Goal: Navigation & Orientation: Find specific page/section

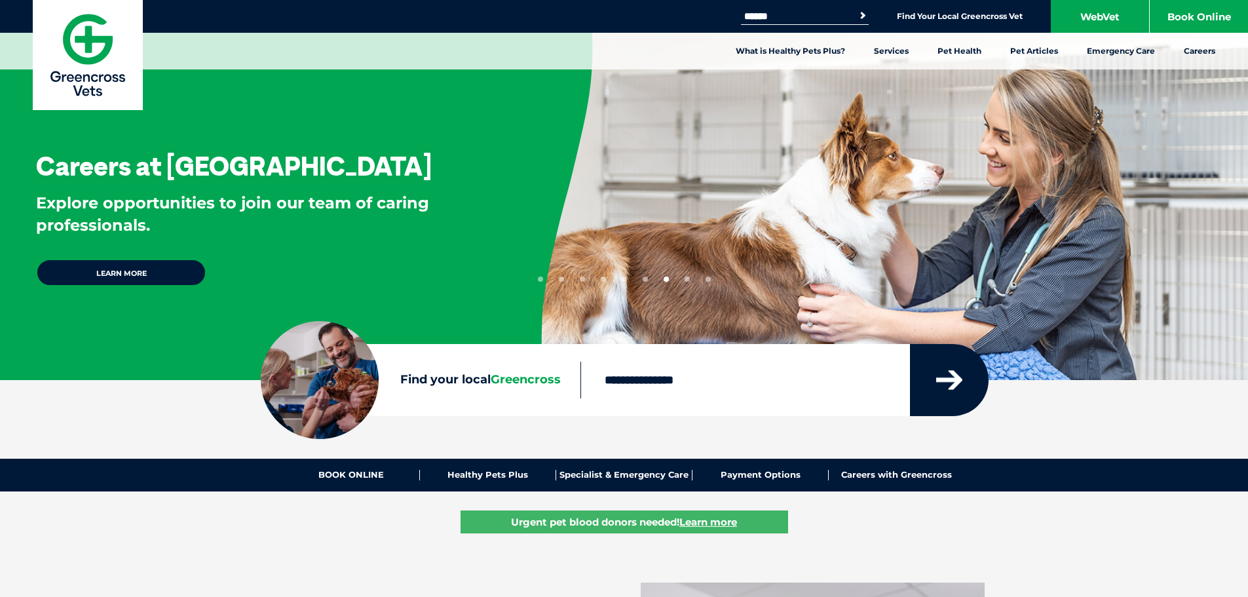
click at [943, 381] on icon "submit" at bounding box center [949, 380] width 26 height 20
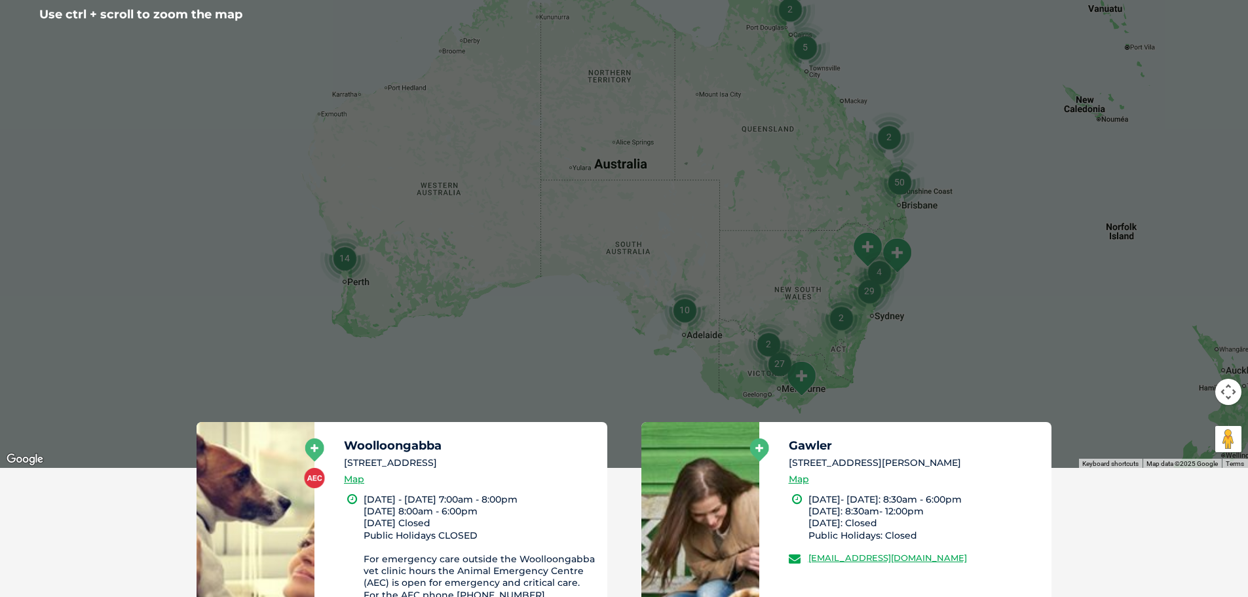
scroll to position [459, 0]
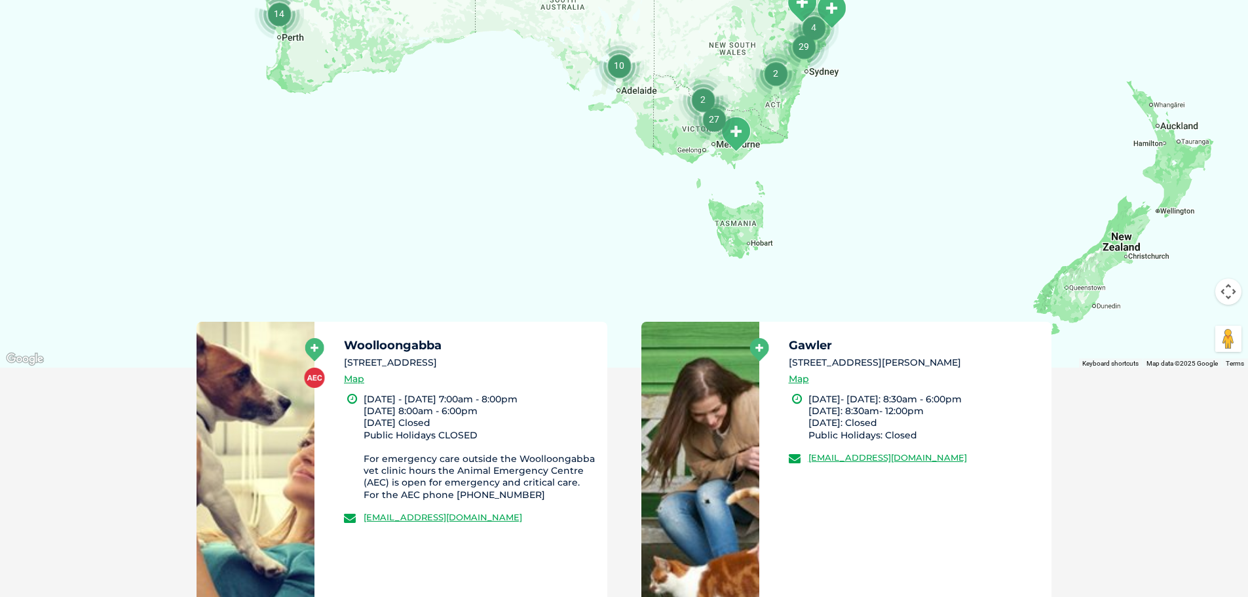
drag, startPoint x: 1086, startPoint y: 267, endPoint x: 1017, endPoint y: 122, distance: 161.2
click at [1017, 122] on div at bounding box center [624, 115] width 1248 height 506
click at [966, 143] on div at bounding box center [624, 115] width 1248 height 506
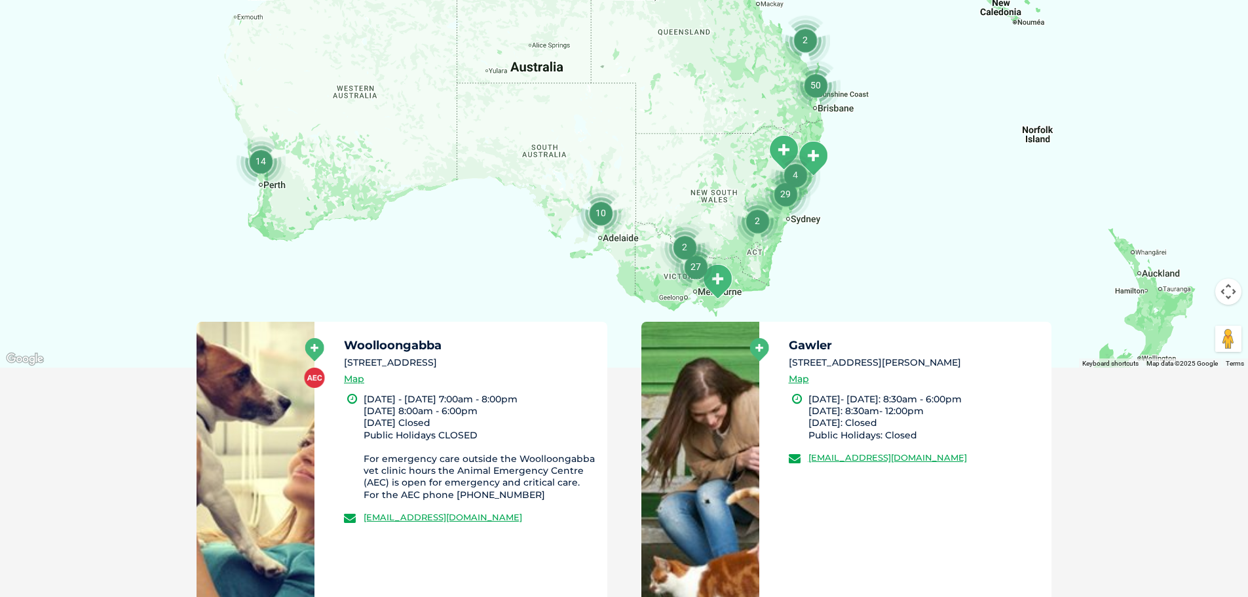
drag, startPoint x: 966, startPoint y: 143, endPoint x: 944, endPoint y: 303, distance: 161.4
click at [944, 303] on div at bounding box center [624, 115] width 1248 height 506
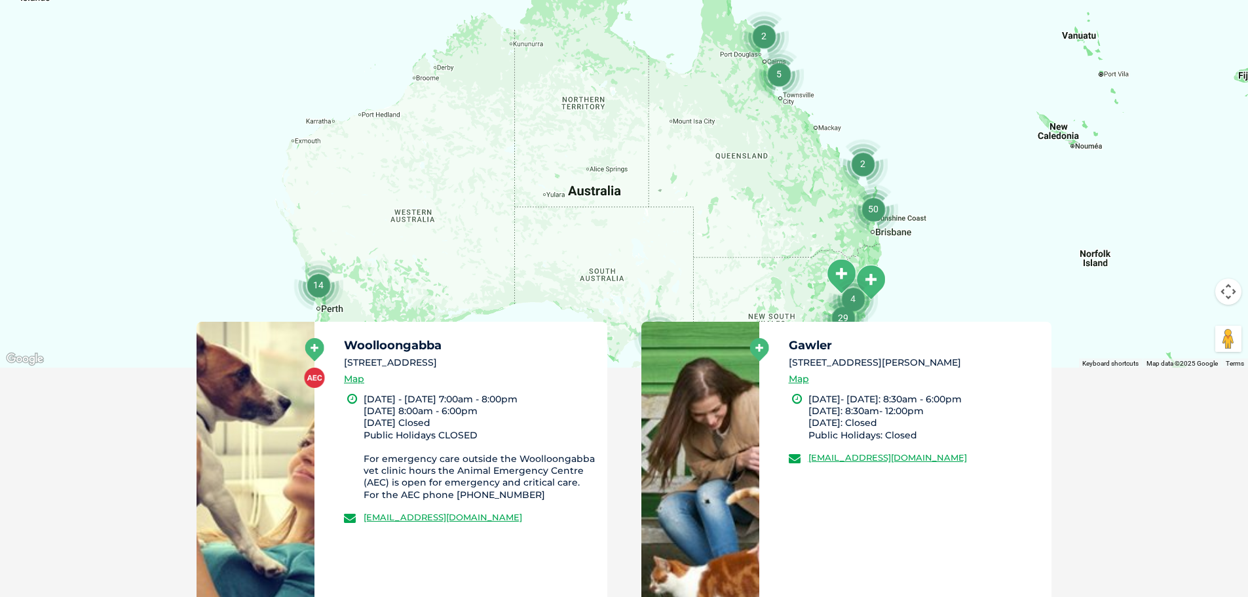
drag, startPoint x: 707, startPoint y: 92, endPoint x: 768, endPoint y: 218, distance: 139.8
click at [768, 218] on div at bounding box center [624, 115] width 1248 height 506
click at [782, 74] on img "5" at bounding box center [779, 74] width 50 height 50
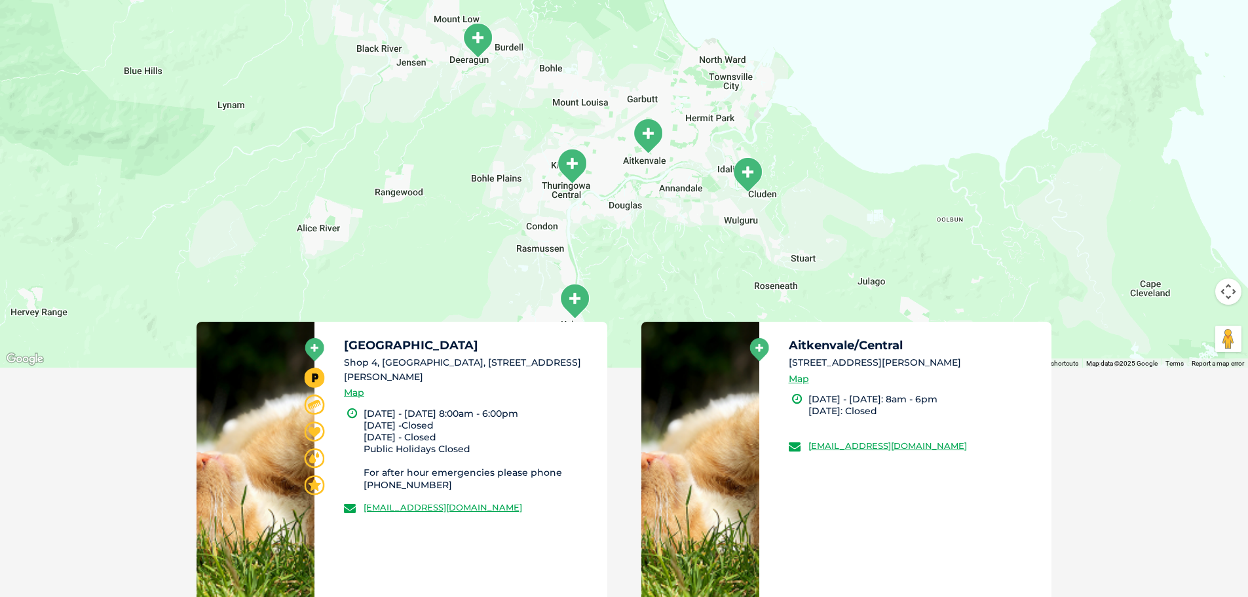
drag, startPoint x: 1008, startPoint y: 206, endPoint x: 997, endPoint y: 281, distance: 76.3
click at [997, 281] on div "To navigate, press the arrow keys." at bounding box center [624, 115] width 1248 height 506
